Goal: Task Accomplishment & Management: Manage account settings

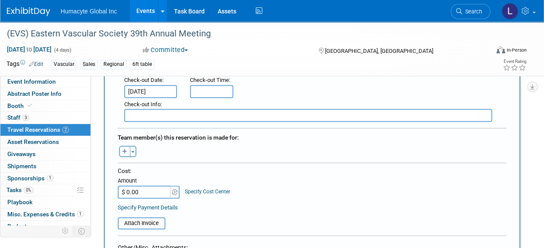
click at [124, 151] on icon "button" at bounding box center [124, 152] width 5 height 6
select select
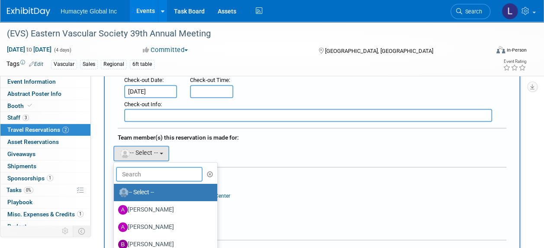
click at [124, 174] on input "text" at bounding box center [159, 174] width 87 height 15
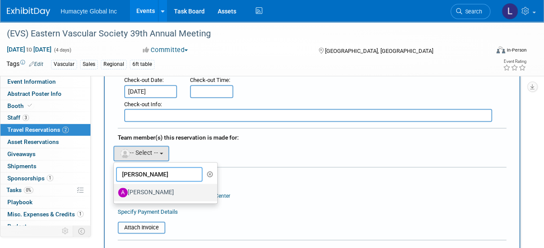
type input "Anthony"
click at [156, 195] on label "Anthony Mattair" at bounding box center [163, 192] width 90 height 14
click at [115, 194] on input "Anthony Mattair" at bounding box center [112, 191] width 6 height 6
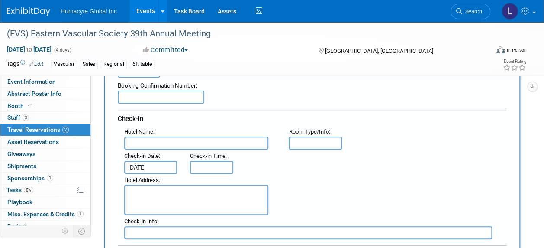
scroll to position [87, 0]
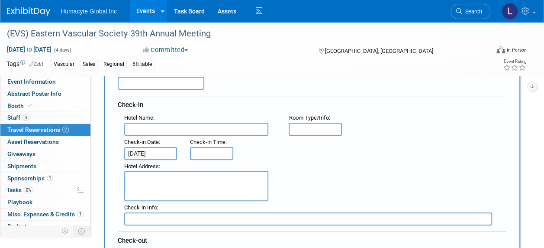
click at [158, 132] on input "text" at bounding box center [196, 128] width 144 height 13
click at [145, 125] on input "text" at bounding box center [196, 128] width 144 height 13
paste input "Grand Hyatt Nashville"
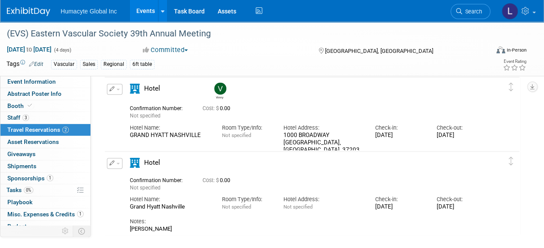
scroll to position [649, 0]
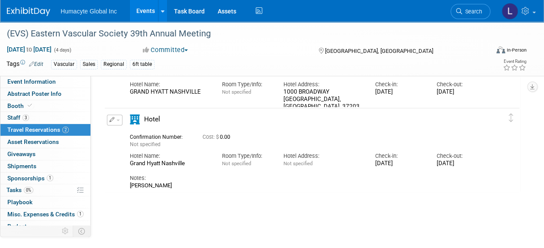
type input "Grand Hyatt Nashville"
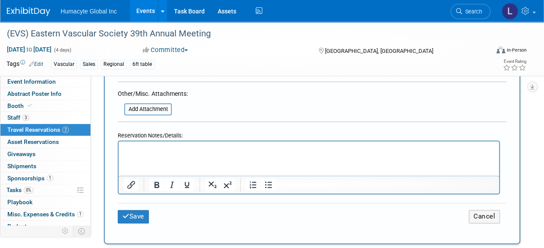
scroll to position [476, 0]
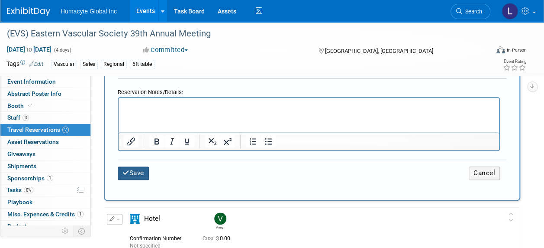
click at [135, 170] on button "Save" at bounding box center [133, 172] width 31 height 13
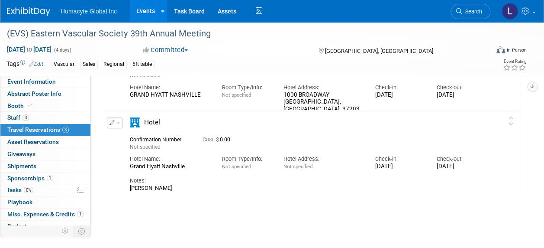
scroll to position [87, 0]
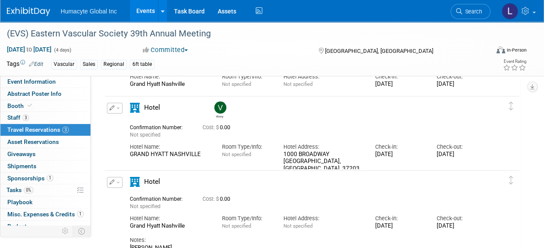
click at [119, 178] on button "button" at bounding box center [115, 182] width 16 height 11
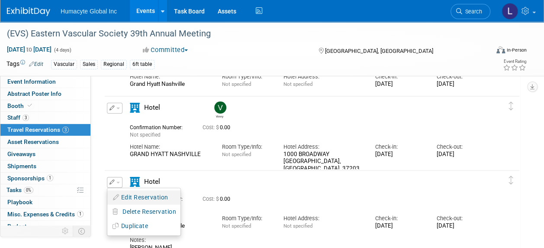
click at [126, 194] on button "Edit Reservation" at bounding box center [143, 197] width 73 height 13
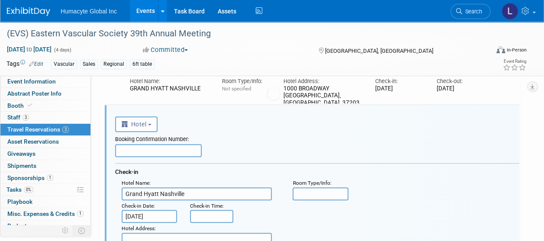
scroll to position [0, 0]
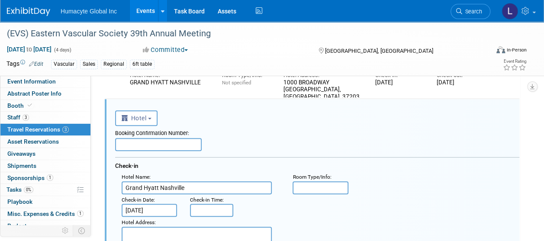
click at [128, 142] on input "text" at bounding box center [158, 144] width 87 height 13
paste input "Confirmation # 48350279"
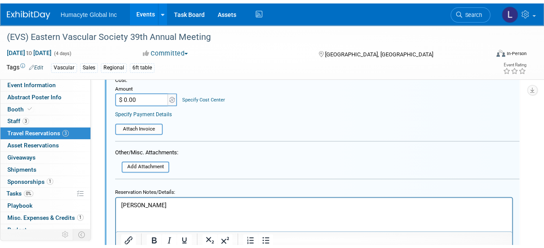
scroll to position [504, 0]
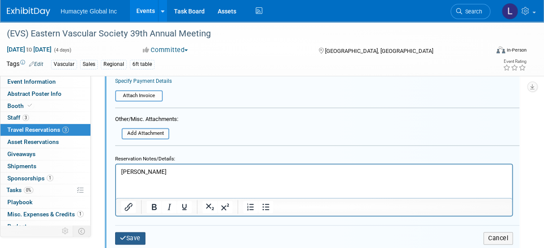
type input "Confirmation # 48350279"
click at [125, 239] on icon "submit" at bounding box center [123, 238] width 6 height 6
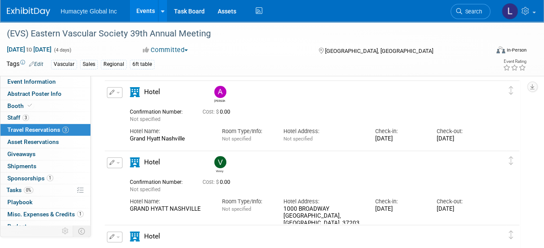
scroll to position [87, 0]
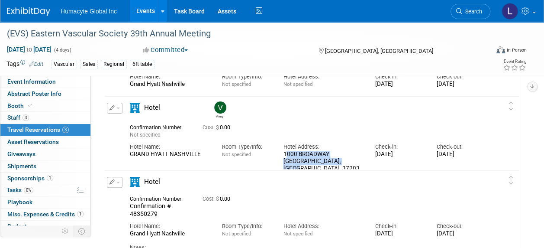
drag, startPoint x: 364, startPoint y: 159, endPoint x: 284, endPoint y: 156, distance: 80.5
click at [284, 156] on div "Hotel Address: 1000 BROADWAY NASHVILLE, TN, 37203, US" at bounding box center [323, 158] width 92 height 41
copy div "1000 BROADWAY NASHVILLE, TN, 37203, US"
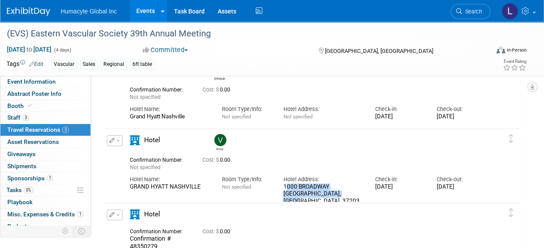
scroll to position [130, 0]
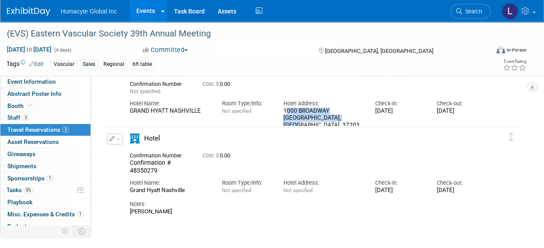
click at [116, 137] on button "button" at bounding box center [115, 138] width 16 height 11
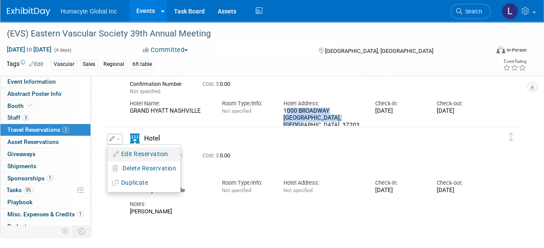
click at [124, 153] on button "Edit Reservation" at bounding box center [143, 154] width 73 height 13
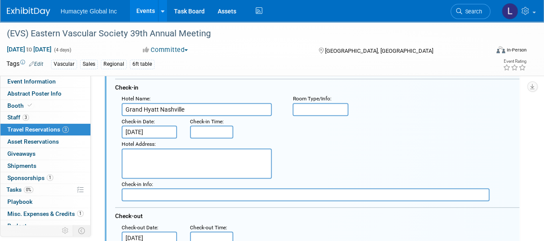
scroll to position [244, 0]
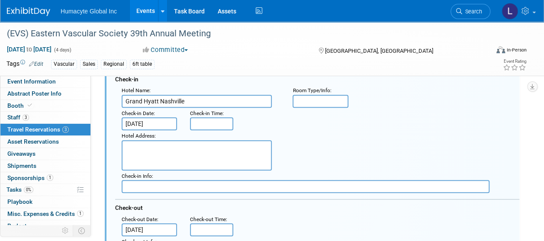
click at [161, 154] on textarea at bounding box center [197, 155] width 150 height 30
paste textarea "1000 BROADWAY NASHVILLE, TN, 37203, US"
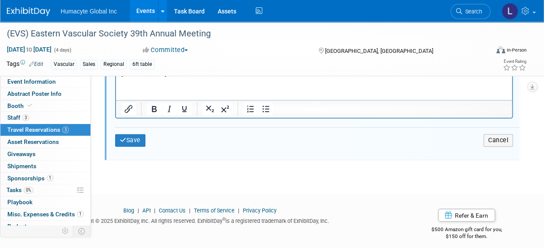
scroll to position [608, 0]
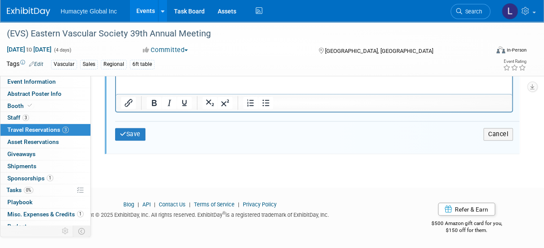
type textarea "1000 BROADWAY NASHVILLE, TN, 37203, US"
click at [118, 132] on button "Save" at bounding box center [130, 134] width 30 height 13
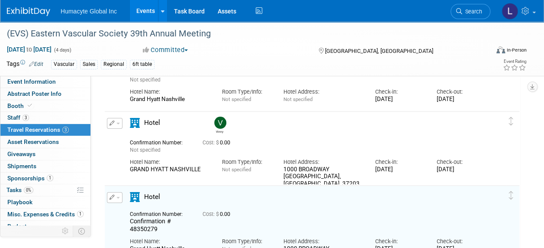
scroll to position [28, 0]
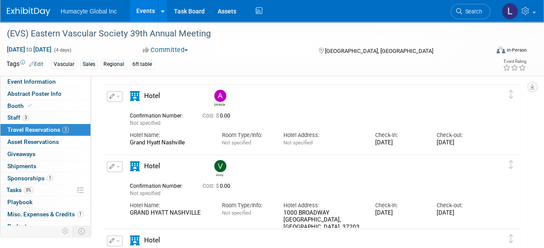
click at [116, 167] on button "button" at bounding box center [115, 166] width 16 height 11
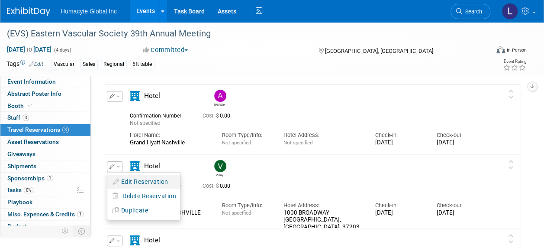
click at [132, 183] on button "Edit Reservation" at bounding box center [143, 181] width 73 height 13
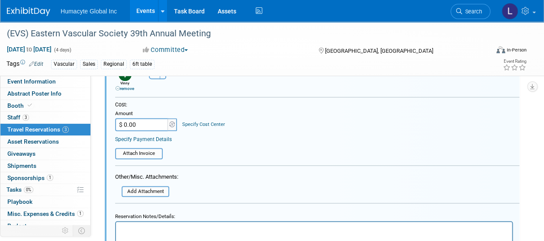
scroll to position [387, 0]
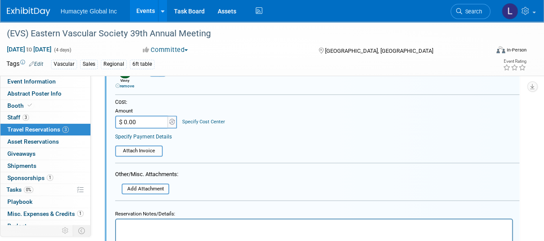
click at [137, 229] on p "Rich Text Area. Press ALT-0 for help." at bounding box center [314, 227] width 386 height 8
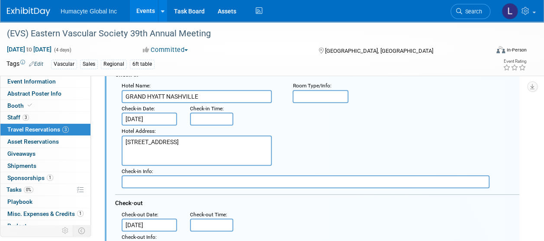
scroll to position [170, 0]
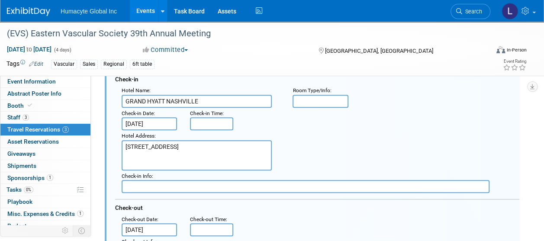
click at [302, 152] on div "Hotel Address : 1000 BROADWAY NASHVILLE, TN, 37203, US" at bounding box center [320, 150] width 411 height 40
click at [138, 119] on input "Sep 3, 2025" at bounding box center [149, 123] width 55 height 13
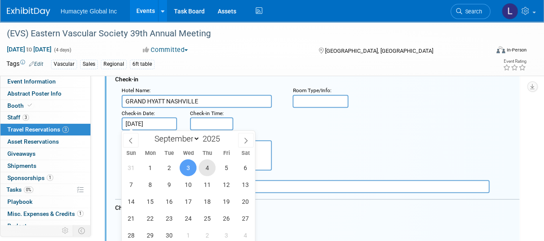
click at [203, 164] on span "4" at bounding box center [207, 167] width 17 height 17
type input "Sep 4, 2025"
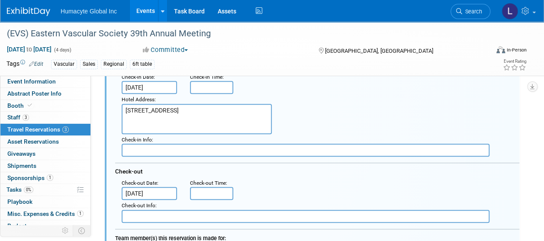
scroll to position [257, 0]
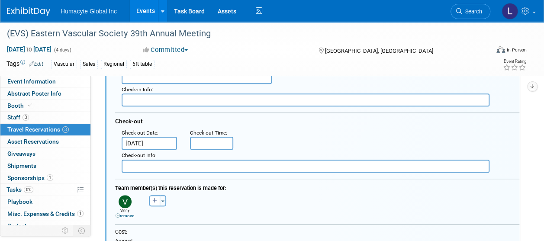
drag, startPoint x: 143, startPoint y: 126, endPoint x: 142, endPoint y: 145, distance: 18.6
click at [143, 126] on div "Booking Confirmation Number: Check-in Hotel Name : GRAND HYATT NASHVILLE : Room…" at bounding box center [317, 63] width 404 height 220
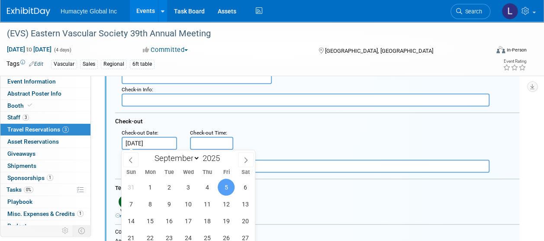
click at [142, 145] on input "Sep 5, 2025" at bounding box center [149, 143] width 55 height 13
click at [128, 203] on span "7" at bounding box center [130, 204] width 17 height 17
type input "Sep 7, 2025"
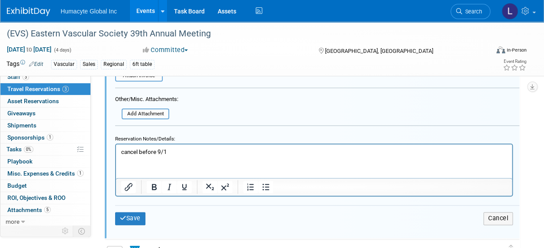
scroll to position [517, 0]
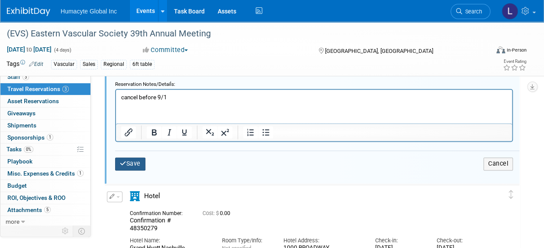
click at [126, 162] on button "Save" at bounding box center [130, 163] width 30 height 13
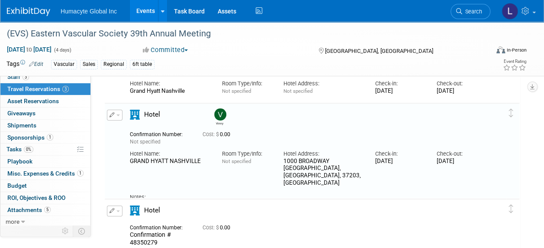
scroll to position [87, 0]
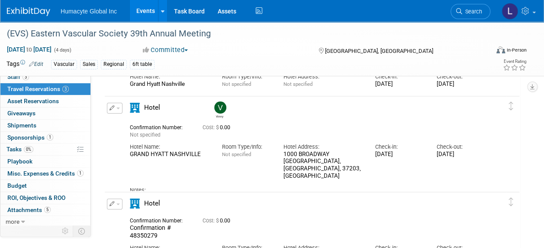
click at [116, 106] on button "button" at bounding box center [115, 108] width 16 height 11
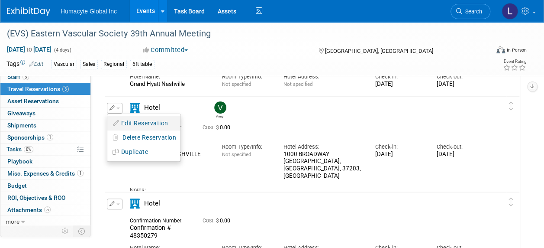
click at [125, 123] on button "Edit Reservation" at bounding box center [143, 123] width 73 height 13
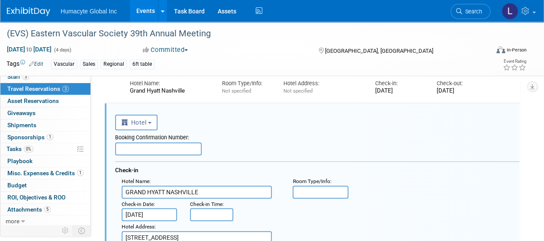
scroll to position [130, 0]
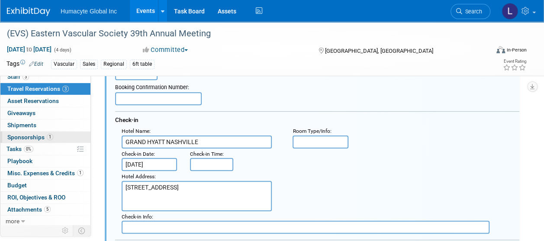
drag, startPoint x: 149, startPoint y: 141, endPoint x: 17, endPoint y: 140, distance: 132.0
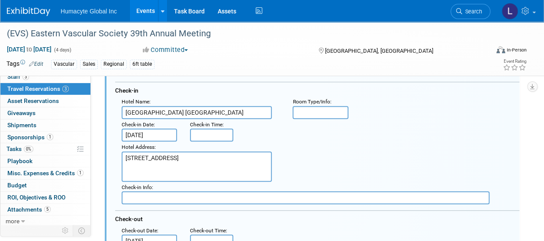
scroll to position [173, 0]
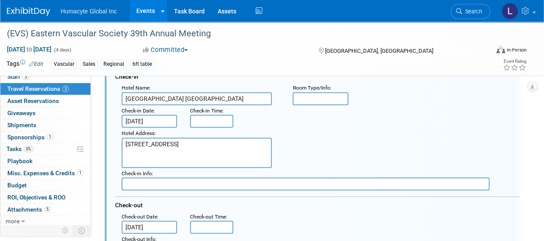
type input "union Station Nashville Yards"
click at [140, 113] on div "Check-in Date :" at bounding box center [149, 111] width 55 height 8
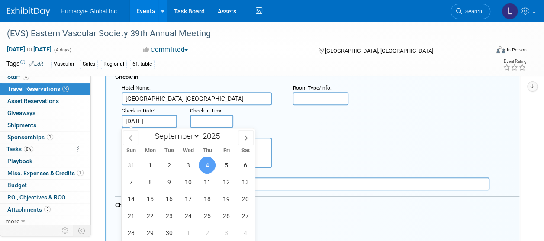
click at [140, 118] on input "Sep 4, 2025" at bounding box center [149, 121] width 55 height 13
click at [184, 162] on span "3" at bounding box center [188, 165] width 17 height 17
type input "Sep 3, 2025"
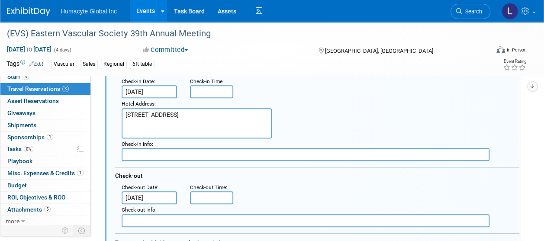
scroll to position [216, 0]
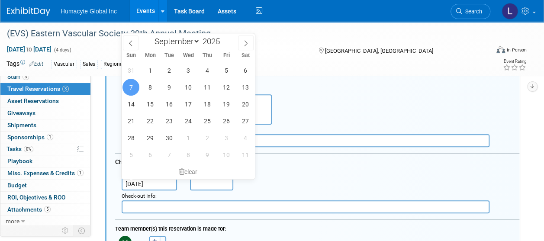
click at [151, 186] on input "Sep 7, 2025" at bounding box center [149, 183] width 55 height 13
click at [229, 69] on span "5" at bounding box center [226, 70] width 17 height 17
type input "Sep 5, 2025"
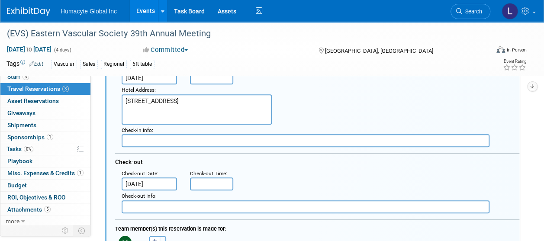
click at [313, 87] on div "Hotel Address : 1000 BROADWAY NASHVILLE, TN, 37203, US" at bounding box center [320, 104] width 411 height 40
drag, startPoint x: 216, startPoint y: 107, endPoint x: 106, endPoint y: 87, distance: 111.3
click at [106, 87] on div "<i class="fas fa-plane" style="padding: 6px 4px 6px 1px;"></i> Flight <i class=…" at bounding box center [312, 221] width 415 height 508
paste textarea "1001 Broadway, Nashville, Tennessee, USA, 37203"
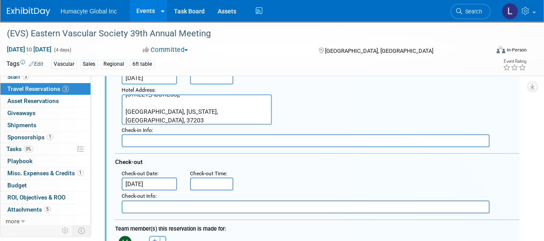
click at [142, 113] on textarea "1000 BROADWAY NASHVILLE, TN, 37203, US" at bounding box center [197, 109] width 150 height 30
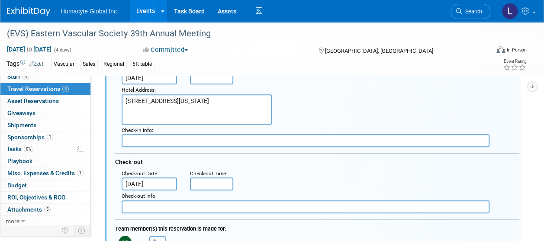
scroll to position [0, 0]
click at [141, 100] on textarea "1000 BROADWAY NASHVILLE, TN, 37203, US" at bounding box center [197, 109] width 150 height 30
type textarea "1001 Broadway, Nashville, Tennessee, USA, 37203"
click at [351, 123] on div "Hotel Address : 1000 BROADWAY NASHVILLE, TN, 37203, US" at bounding box center [320, 104] width 411 height 40
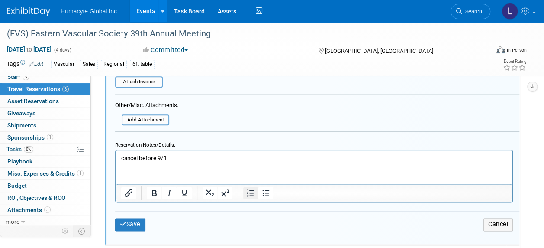
scroll to position [476, 0]
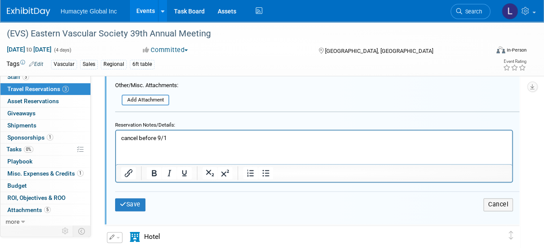
drag, startPoint x: 183, startPoint y: 136, endPoint x: 64, endPoint y: 136, distance: 119.0
click at [116, 136] on html "cancel before 9/1" at bounding box center [314, 136] width 396 height 12
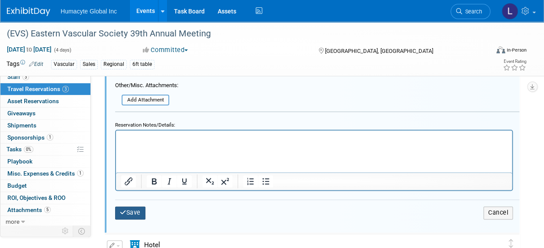
click at [135, 211] on button "Save" at bounding box center [130, 212] width 30 height 13
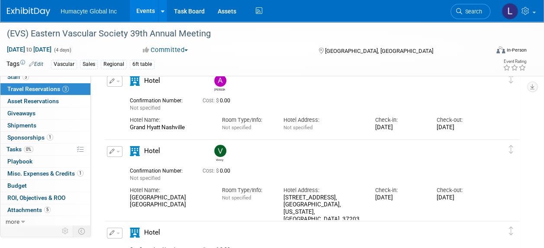
scroll to position [0, 0]
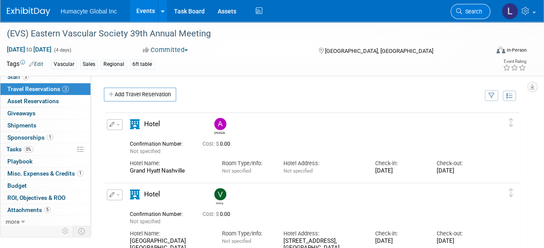
click at [461, 18] on link "Search" at bounding box center [470, 11] width 40 height 15
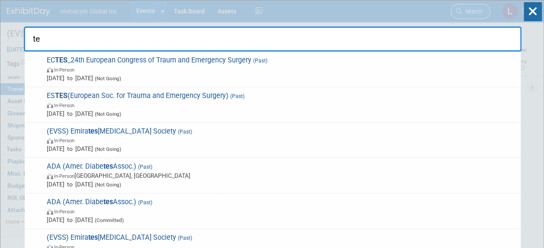
type input "t"
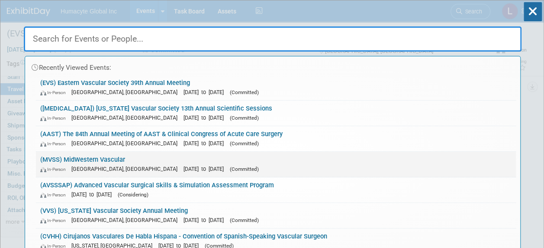
click at [81, 158] on link "(MVSS) MidWestern Vascular In-Person Cincinnati, OH Sep 18, 2025 to Sep 20, 202…" at bounding box center [276, 163] width 480 height 25
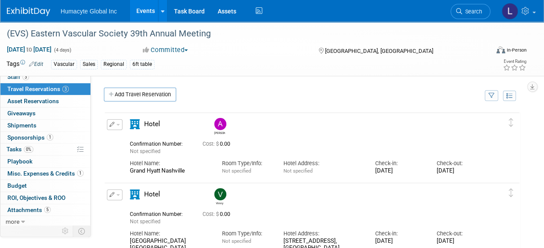
click at [147, 11] on link "Events" at bounding box center [146, 11] width 32 height 22
